Goal: Transaction & Acquisition: Purchase product/service

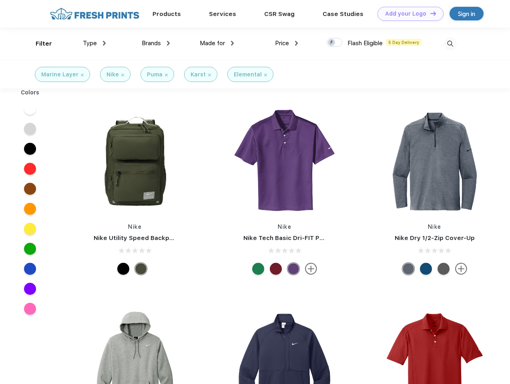
click at [408, 14] on link "Add your Logo Design Tool" at bounding box center [411, 14] width 66 height 14
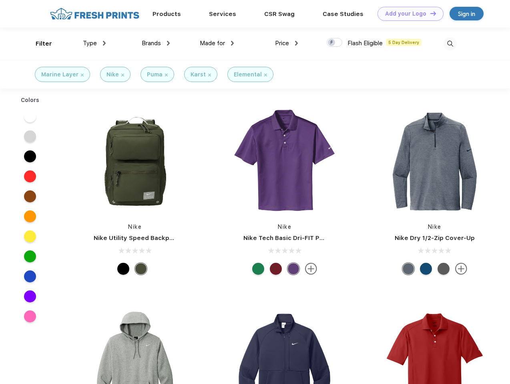
click at [0, 0] on div "Design Tool" at bounding box center [0, 0] width 0 height 0
click at [430, 13] on link "Add your Logo Design Tool" at bounding box center [411, 14] width 66 height 14
click at [38, 44] on div "Filter" at bounding box center [44, 43] width 16 height 9
click at [95, 43] on span "Type" at bounding box center [90, 43] width 14 height 7
click at [156, 43] on span "Brands" at bounding box center [151, 43] width 19 height 7
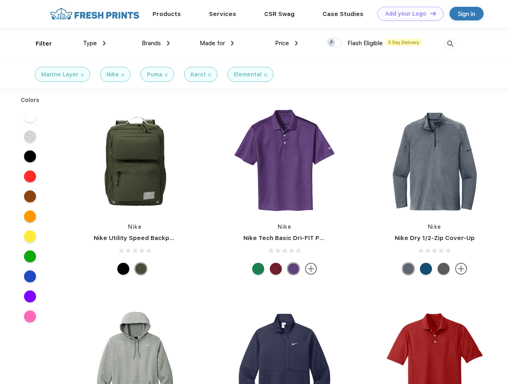
click at [217, 43] on span "Made for" at bounding box center [212, 43] width 25 height 7
click at [287, 43] on span "Price" at bounding box center [282, 43] width 14 height 7
click at [335, 43] on div at bounding box center [335, 42] width 16 height 9
click at [332, 43] on input "checkbox" at bounding box center [329, 40] width 5 height 5
click at [450, 44] on img at bounding box center [450, 43] width 13 height 13
